Goal: Task Accomplishment & Management: Use online tool/utility

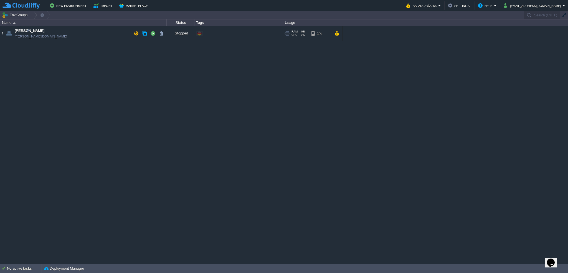
click at [1, 34] on img at bounding box center [2, 33] width 4 height 15
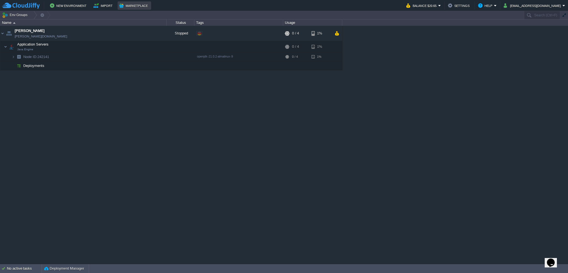
click at [139, 6] on button "Marketplace" at bounding box center [134, 5] width 30 height 7
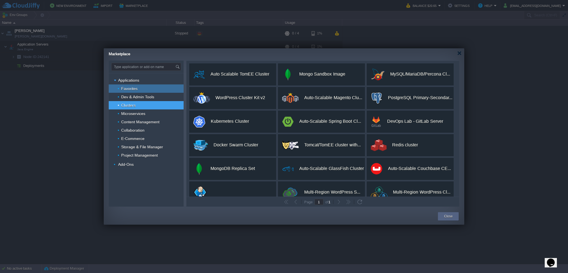
click at [158, 86] on div "Favorites" at bounding box center [146, 88] width 75 height 8
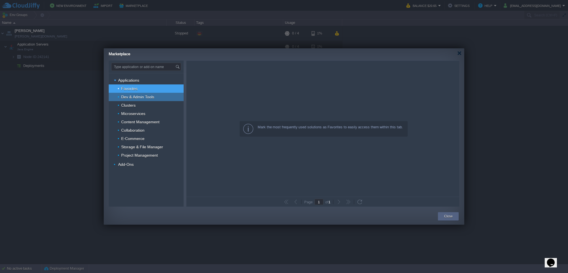
click at [158, 94] on div "Dev & Admin Tools" at bounding box center [146, 97] width 75 height 8
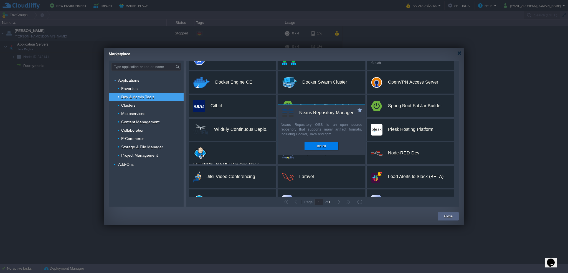
scroll to position [55, 0]
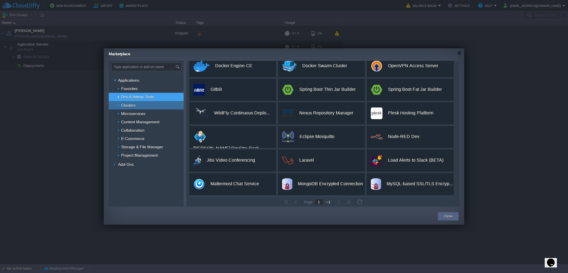
click at [158, 108] on div "Clusters" at bounding box center [146, 105] width 75 height 8
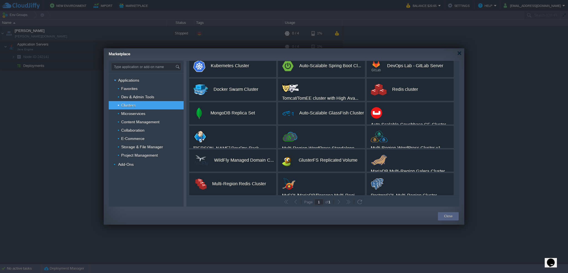
scroll to position [0, 0]
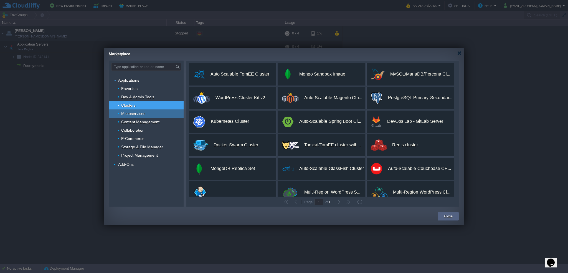
click at [156, 115] on div "Microservices" at bounding box center [146, 113] width 75 height 8
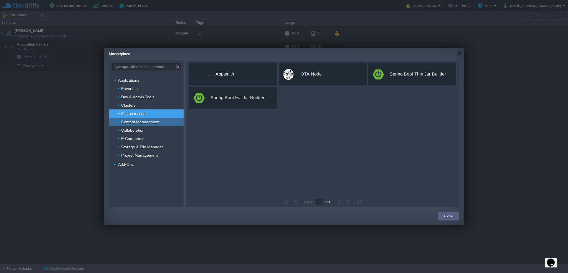
click at [158, 122] on span "Content Management" at bounding box center [141, 121] width 40 height 5
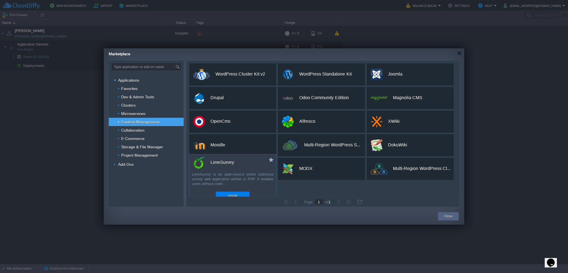
scroll to position [9, 0]
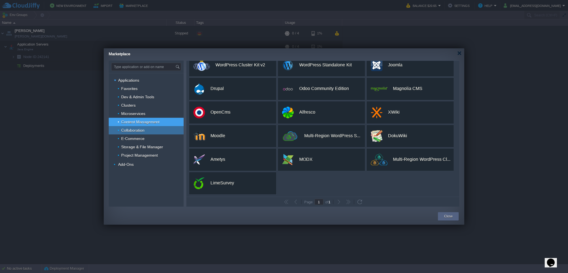
click at [134, 132] on span "Collaboration" at bounding box center [133, 130] width 25 height 5
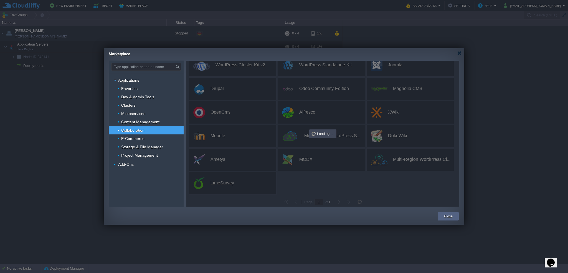
scroll to position [0, 0]
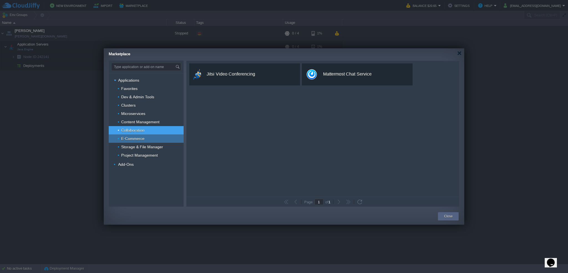
click at [140, 137] on span "E-Commerce" at bounding box center [133, 138] width 25 height 5
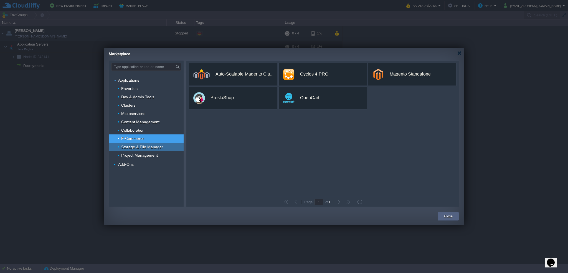
click at [154, 145] on span "Storage & File Manager" at bounding box center [142, 146] width 43 height 5
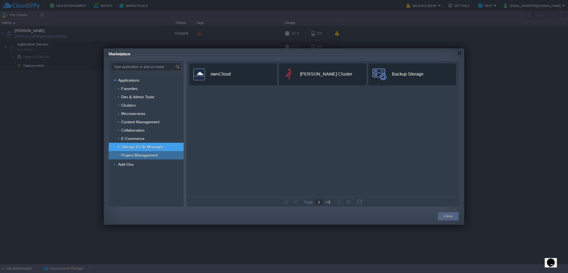
click at [152, 155] on span "Project Management" at bounding box center [140, 154] width 38 height 5
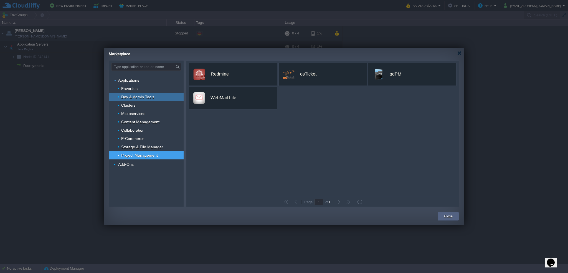
click at [157, 98] on div "Dev & Admin Tools" at bounding box center [146, 97] width 75 height 8
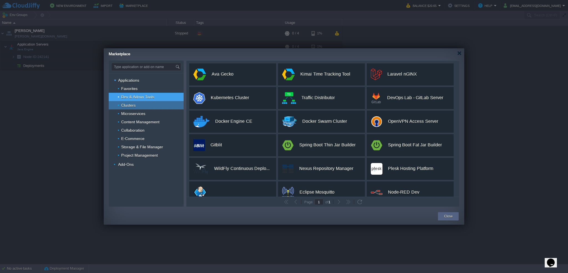
click at [141, 106] on div "Clusters" at bounding box center [146, 105] width 75 height 8
type input "Type application or add-on name"
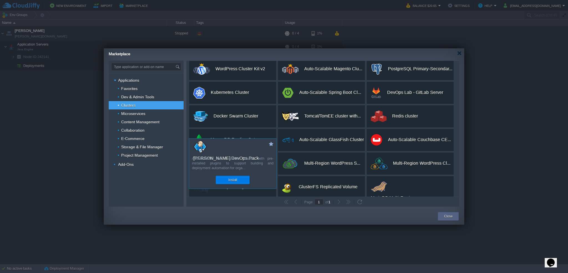
scroll to position [57, 0]
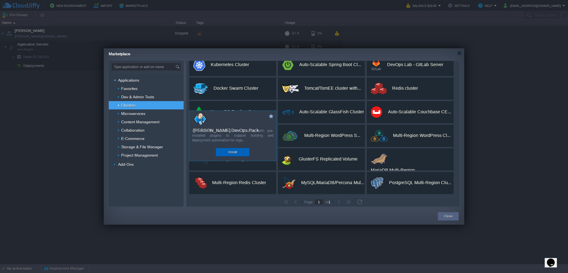
click at [241, 152] on div "Install" at bounding box center [233, 152] width 26 height 8
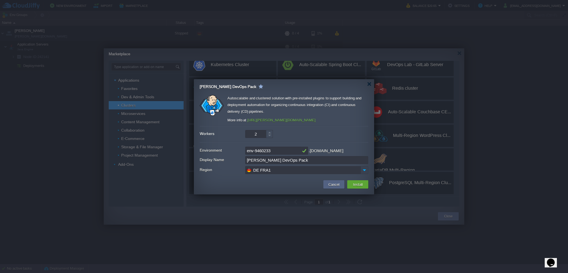
click at [364, 169] on img at bounding box center [364, 170] width 8 height 8
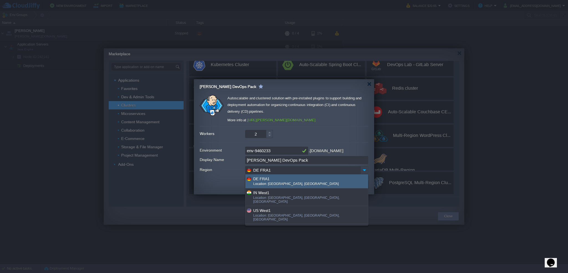
click at [364, 169] on img at bounding box center [364, 170] width 8 height 8
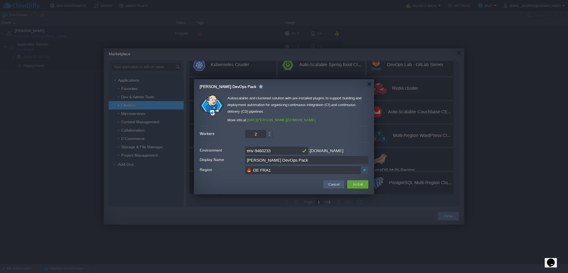
click at [330, 182] on button "Cancel" at bounding box center [334, 184] width 14 height 7
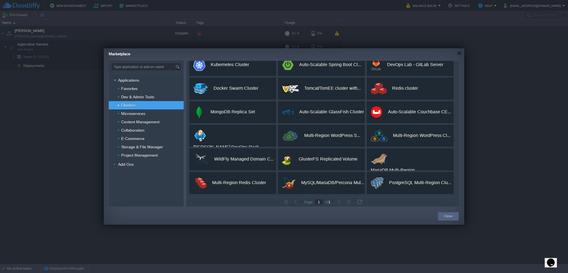
click at [462, 54] on div "Marketplace" at bounding box center [286, 53] width 355 height 10
click at [459, 53] on div at bounding box center [459, 53] width 4 height 4
